Goal: Transaction & Acquisition: Download file/media

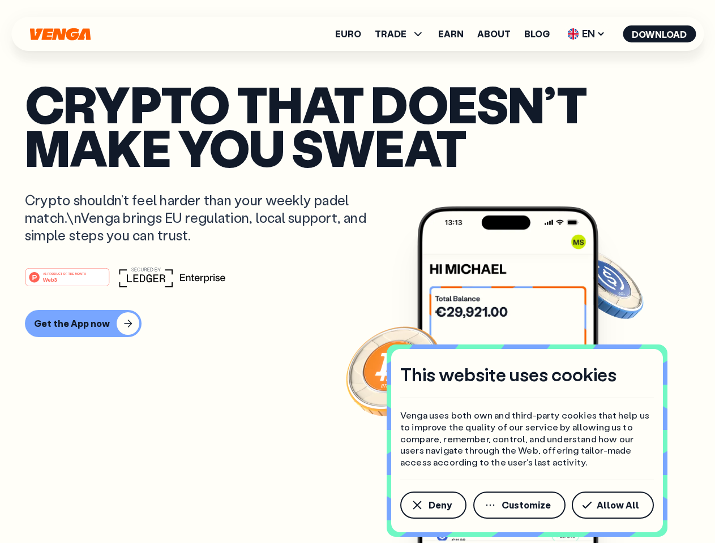
click at [357, 272] on div "#1 PRODUCT OF THE MONTH Web3" at bounding box center [357, 277] width 665 height 20
click at [432, 505] on span "Deny" at bounding box center [439, 505] width 23 height 9
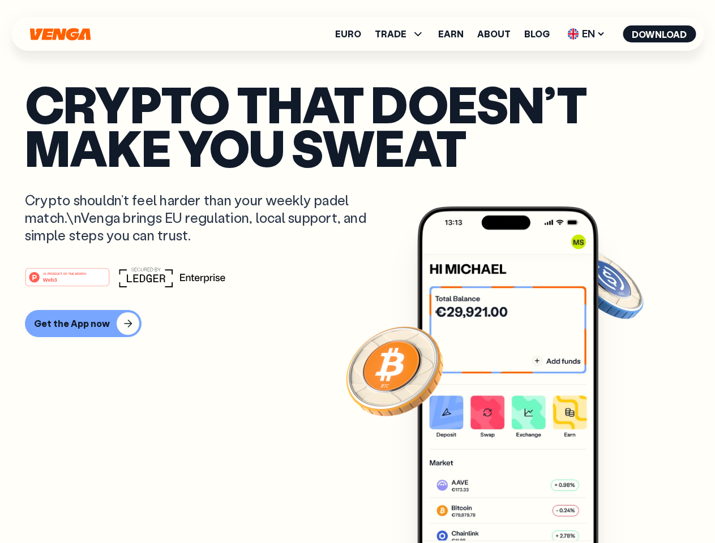
click at [520, 505] on img at bounding box center [507, 395] width 181 height 379
click at [614, 505] on article "Crypto that doesn’t make you sweat Crypto shouldn’t feel harder than your weekl…" at bounding box center [357, 294] width 665 height 424
click at [403, 34] on span "TRADE" at bounding box center [391, 33] width 32 height 9
click at [586, 34] on span "EN" at bounding box center [586, 34] width 46 height 18
click at [659, 34] on button "Download" at bounding box center [658, 33] width 73 height 17
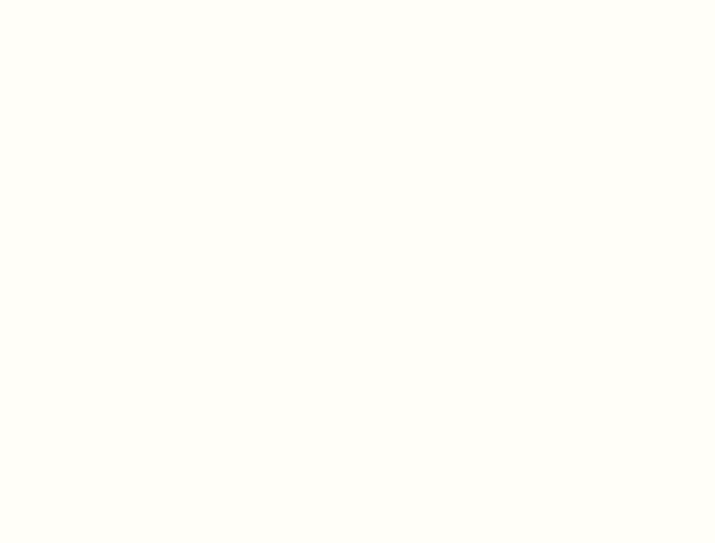
click at [357, 0] on html "This website uses cookies Venga uses both own and third-party cookies that help…" at bounding box center [357, 0] width 715 height 0
click at [81, 0] on html "This website uses cookies Venga uses both own and third-party cookies that help…" at bounding box center [357, 0] width 715 height 0
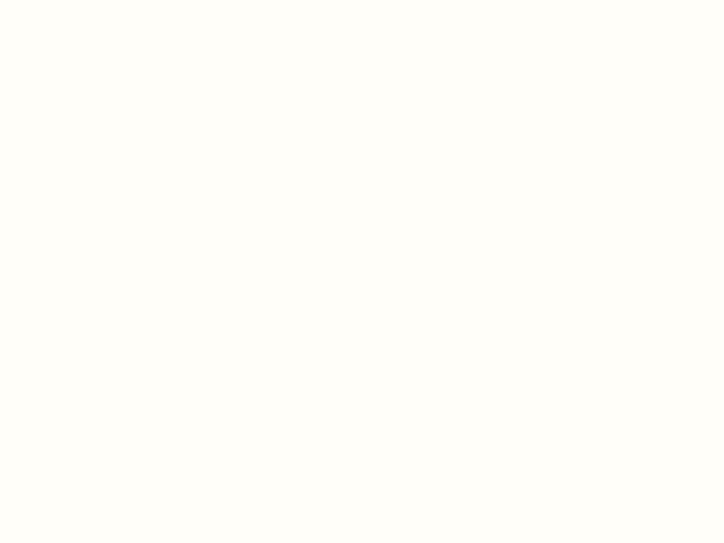
click at [69, 0] on html "This website uses cookies Venga uses both own and third-party cookies that help…" at bounding box center [362, 0] width 724 height 0
